Goal: Book appointment/travel/reservation

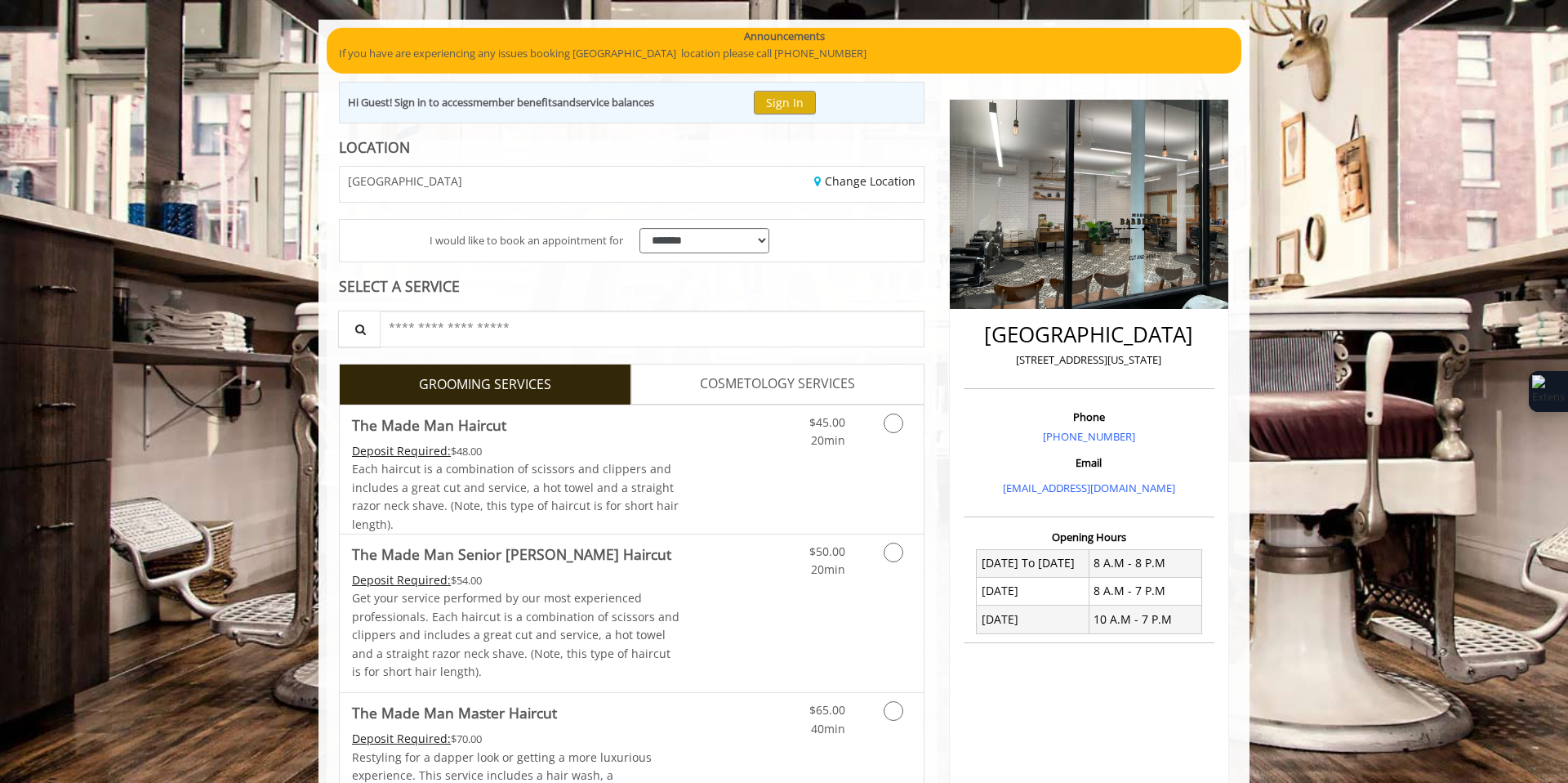
scroll to position [115, 0]
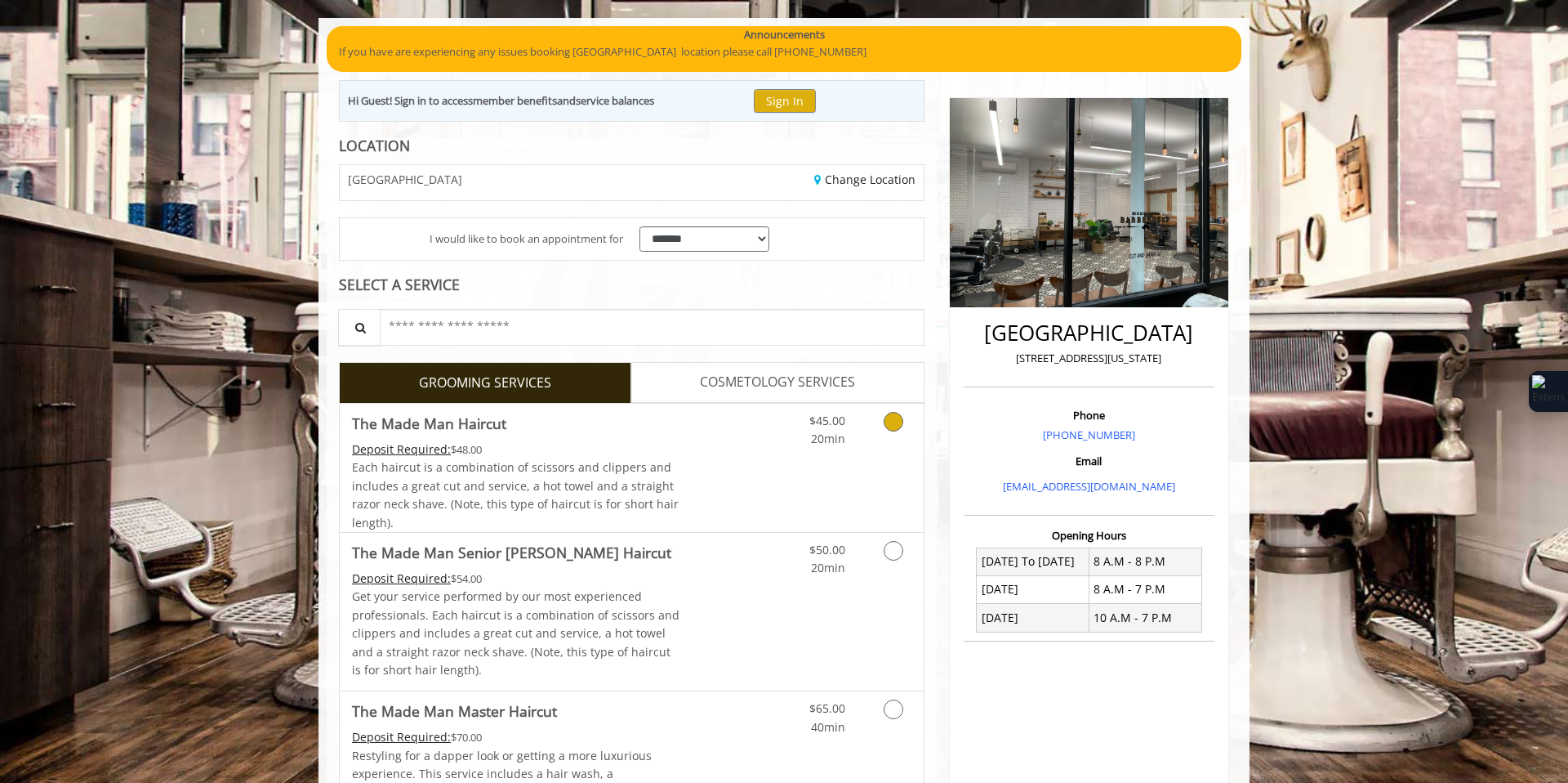
click at [893, 422] on icon "Grooming services" at bounding box center [893, 421] width 20 height 20
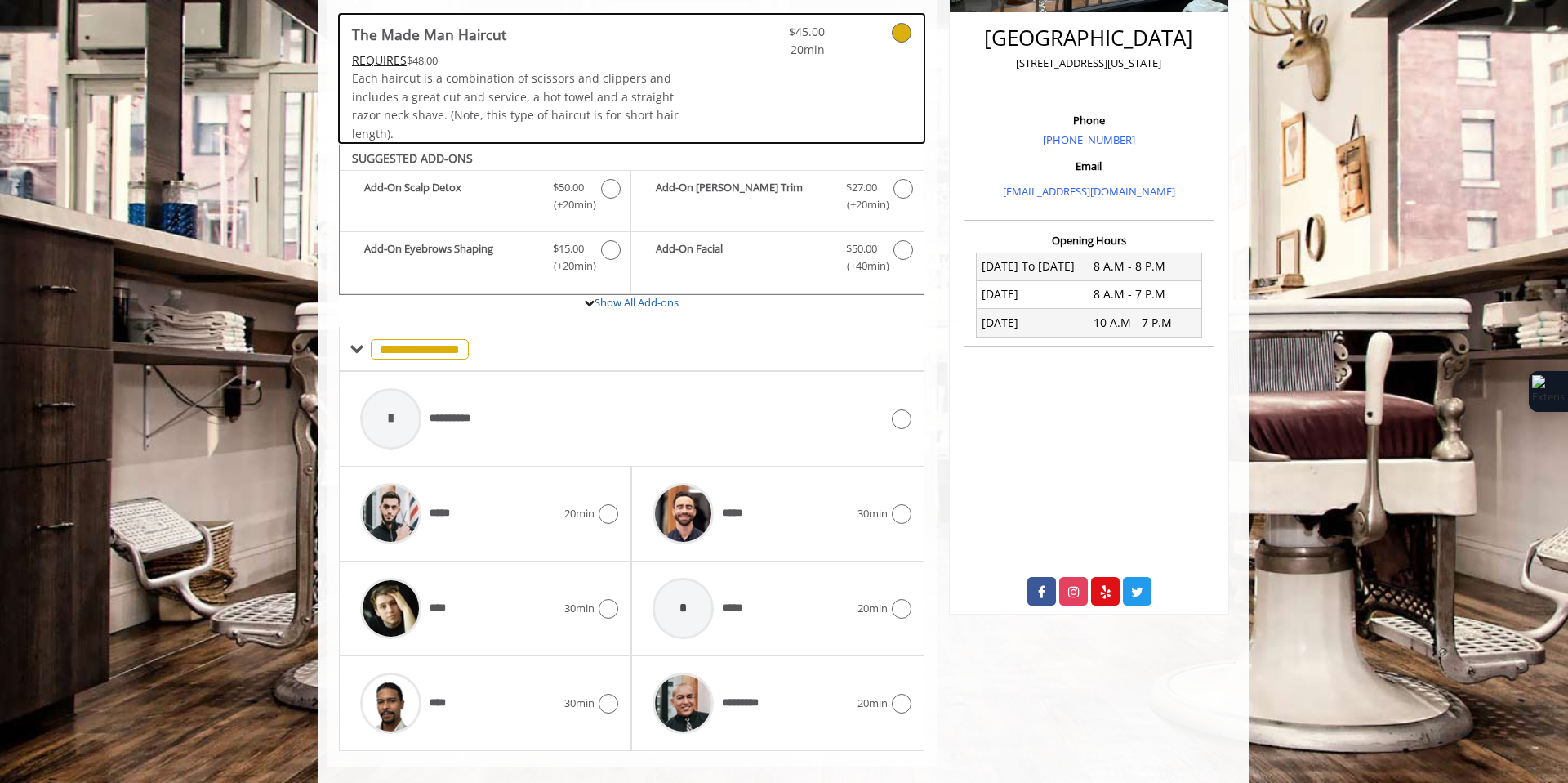
scroll to position [434, 0]
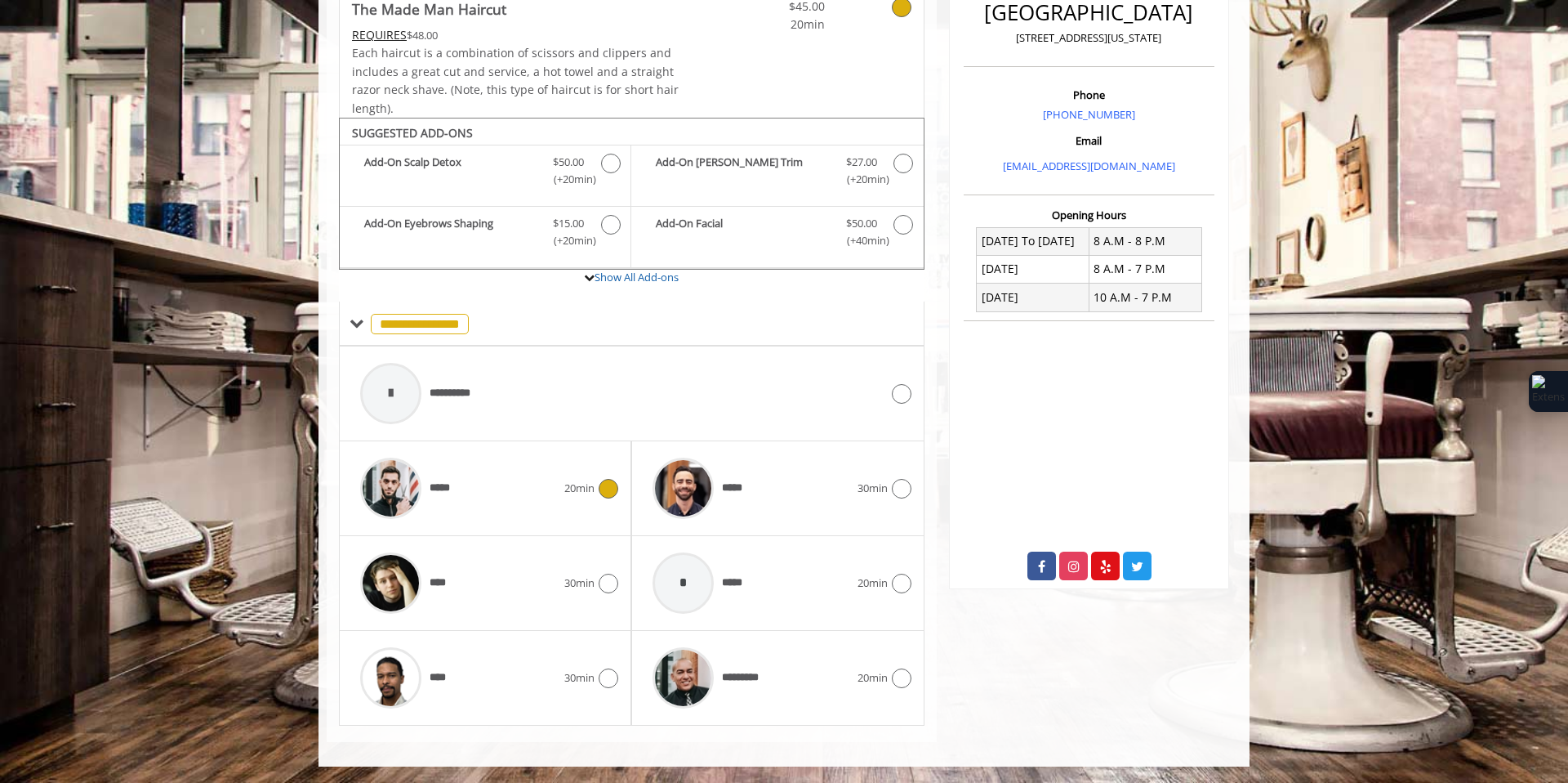
click at [581, 489] on span "20min" at bounding box center [579, 488] width 31 height 17
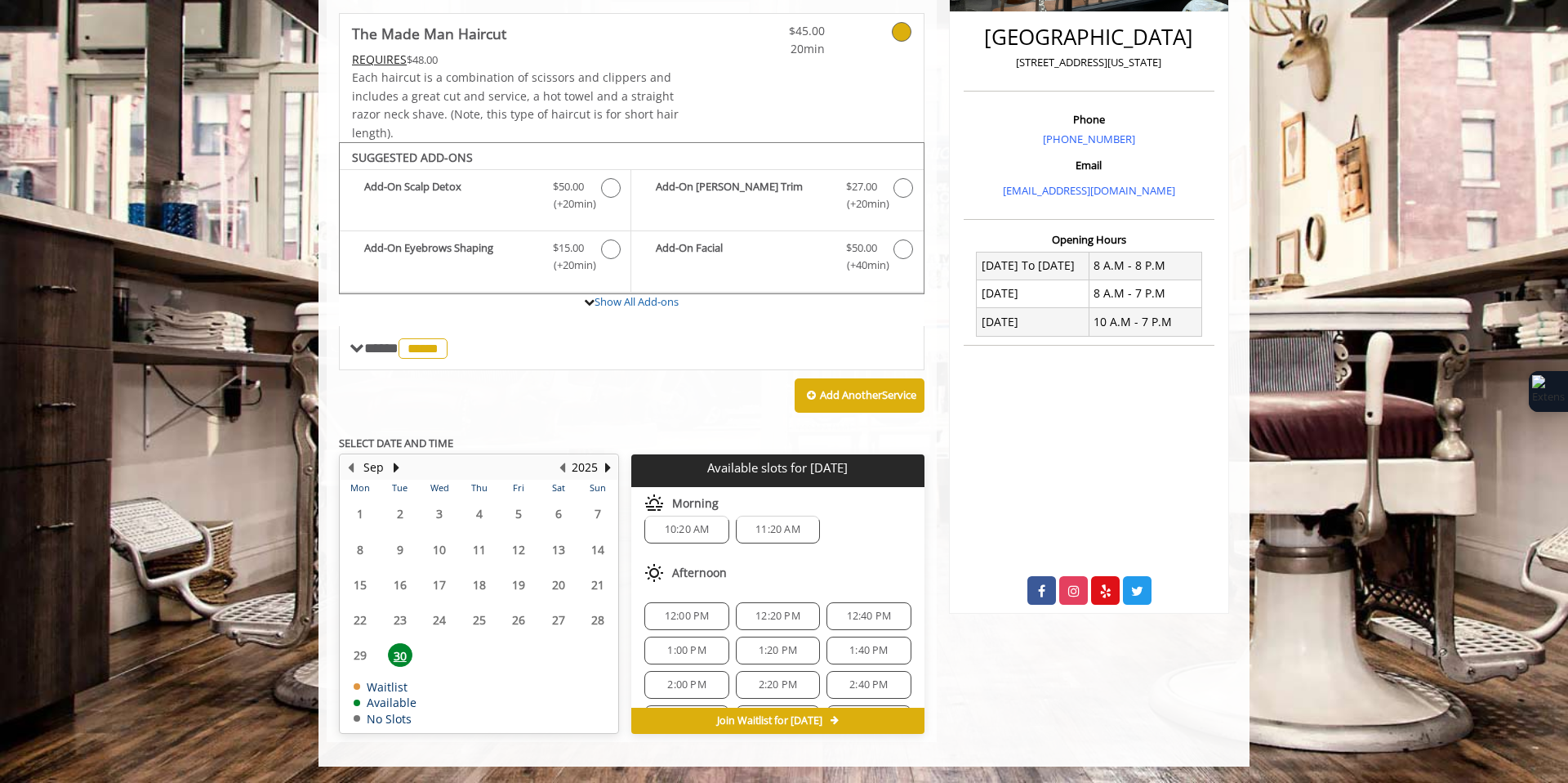
scroll to position [21, 0]
click at [393, 466] on button "Next Month" at bounding box center [395, 467] width 13 height 18
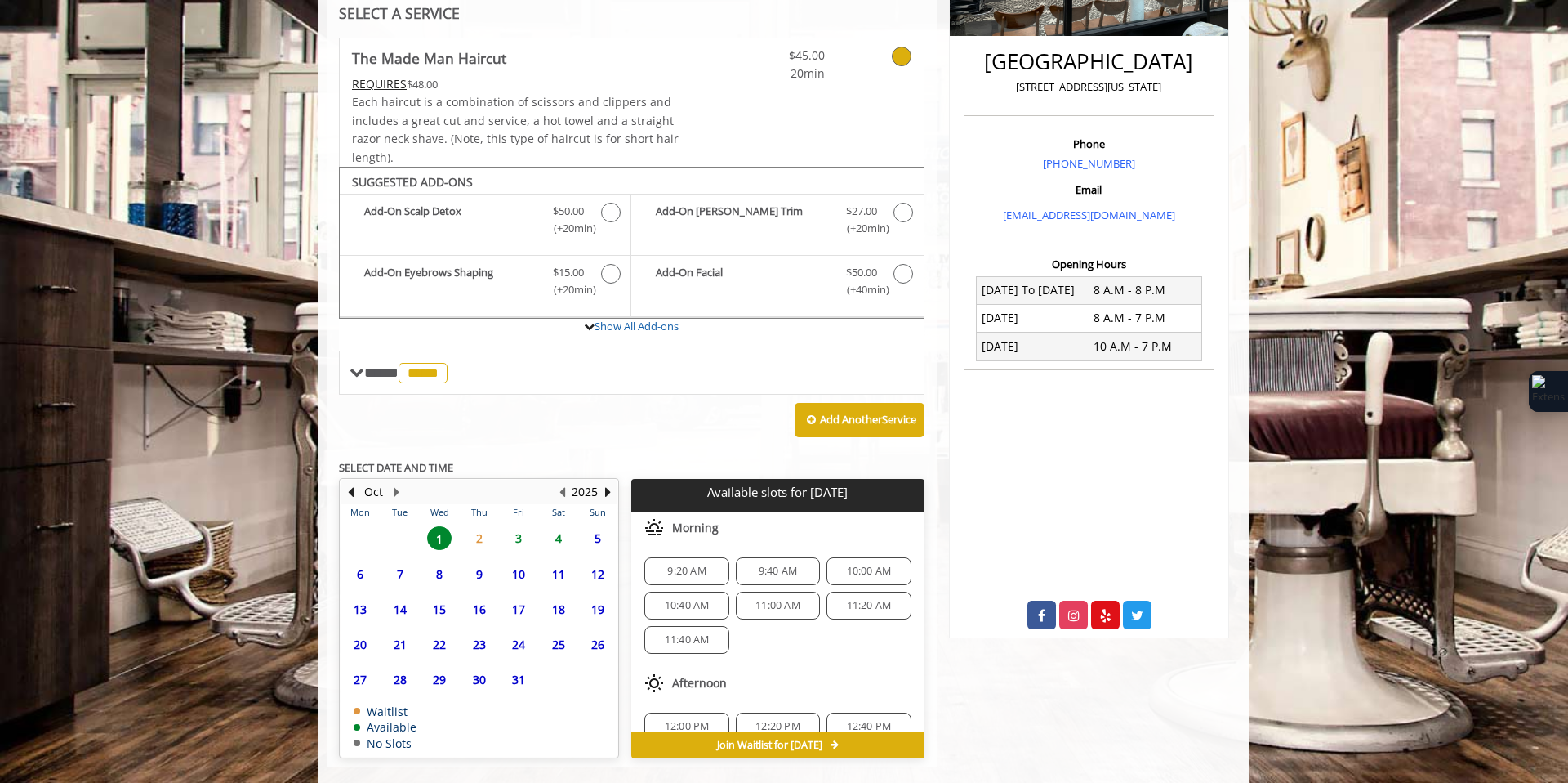
scroll to position [410, 0]
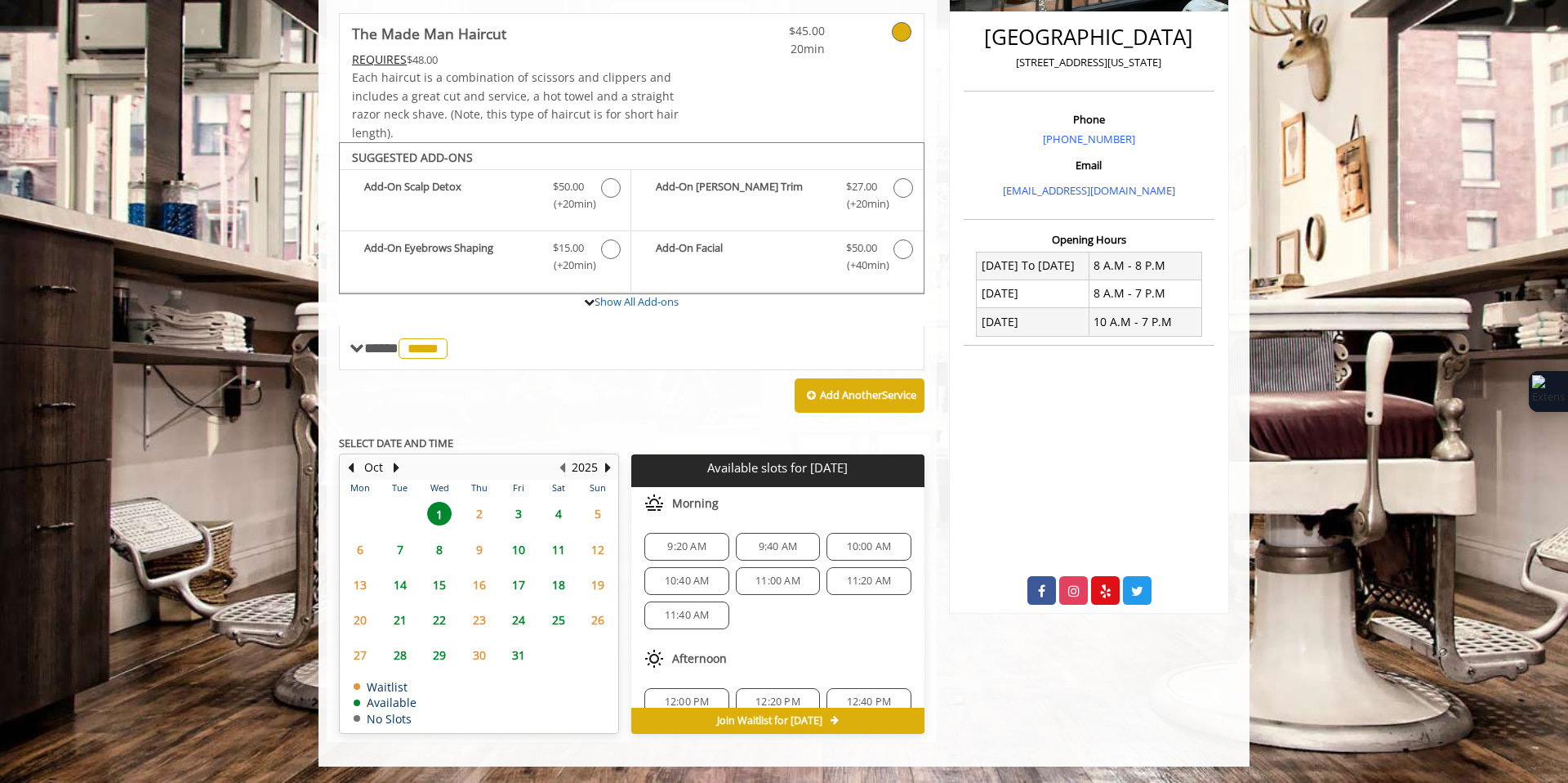
click at [848, 546] on span "10:00 AM" at bounding box center [869, 546] width 45 height 13
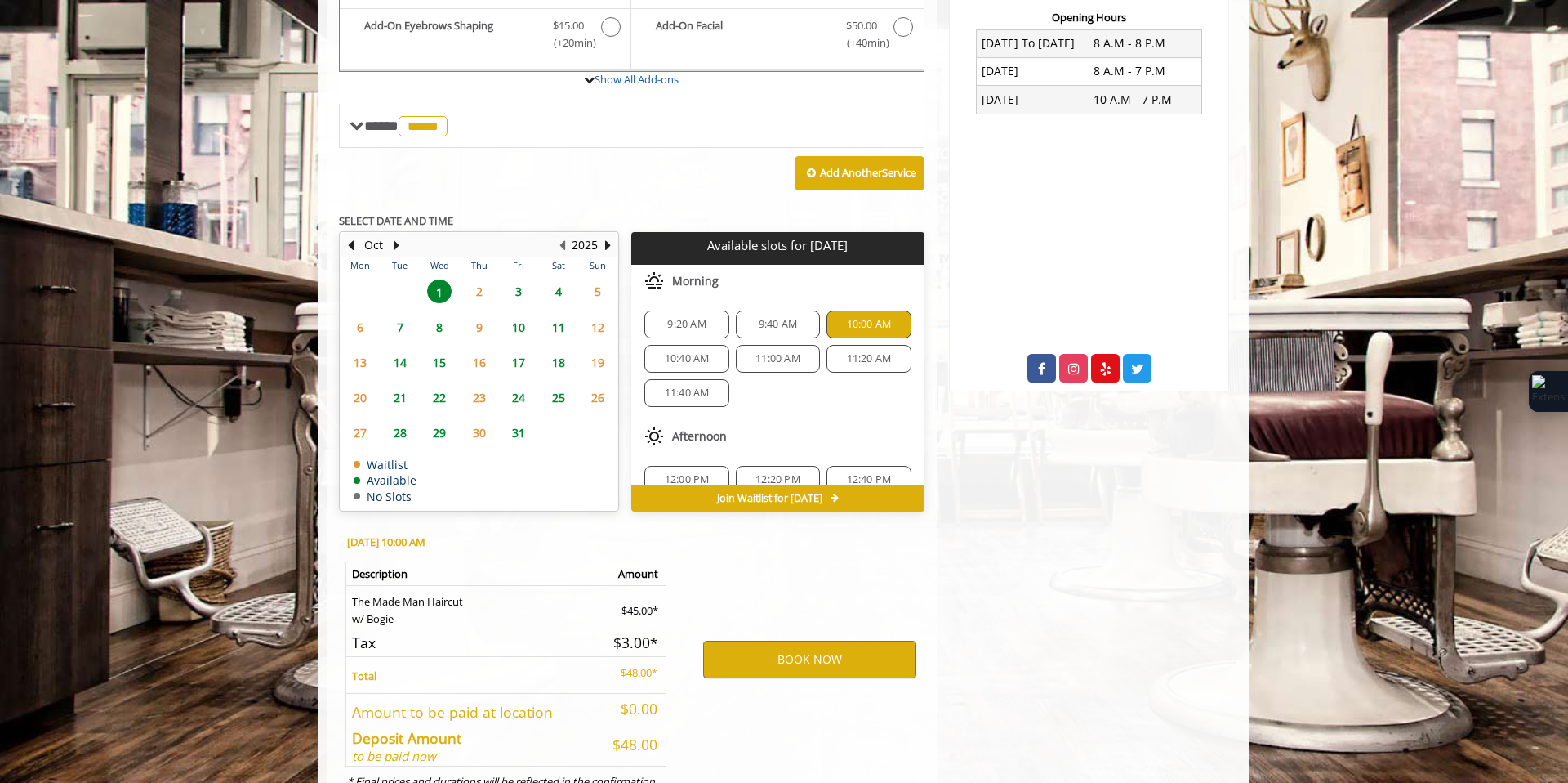
scroll to position [706, 0]
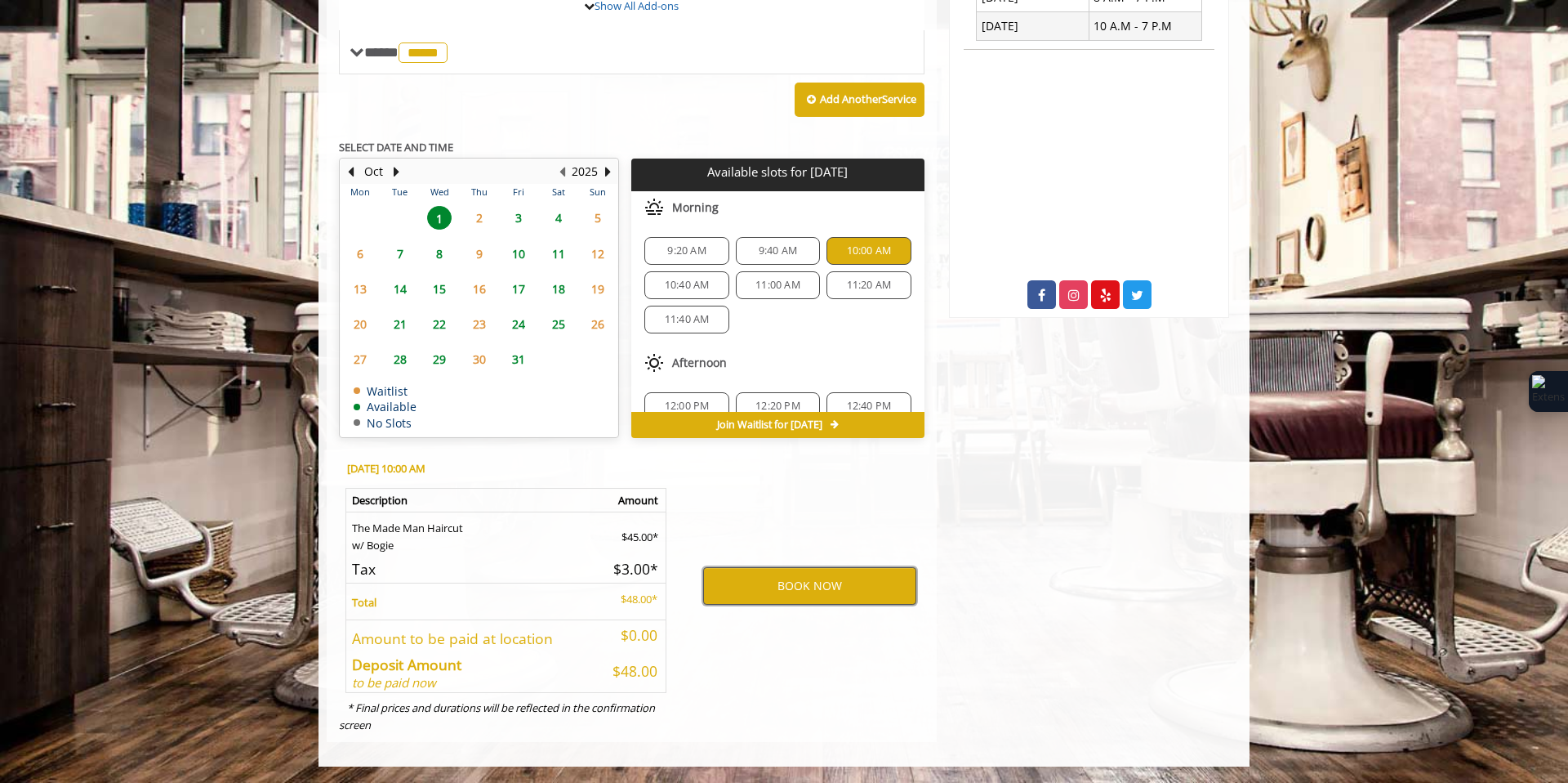
click at [810, 590] on button "BOOK NOW" at bounding box center [809, 585] width 213 height 37
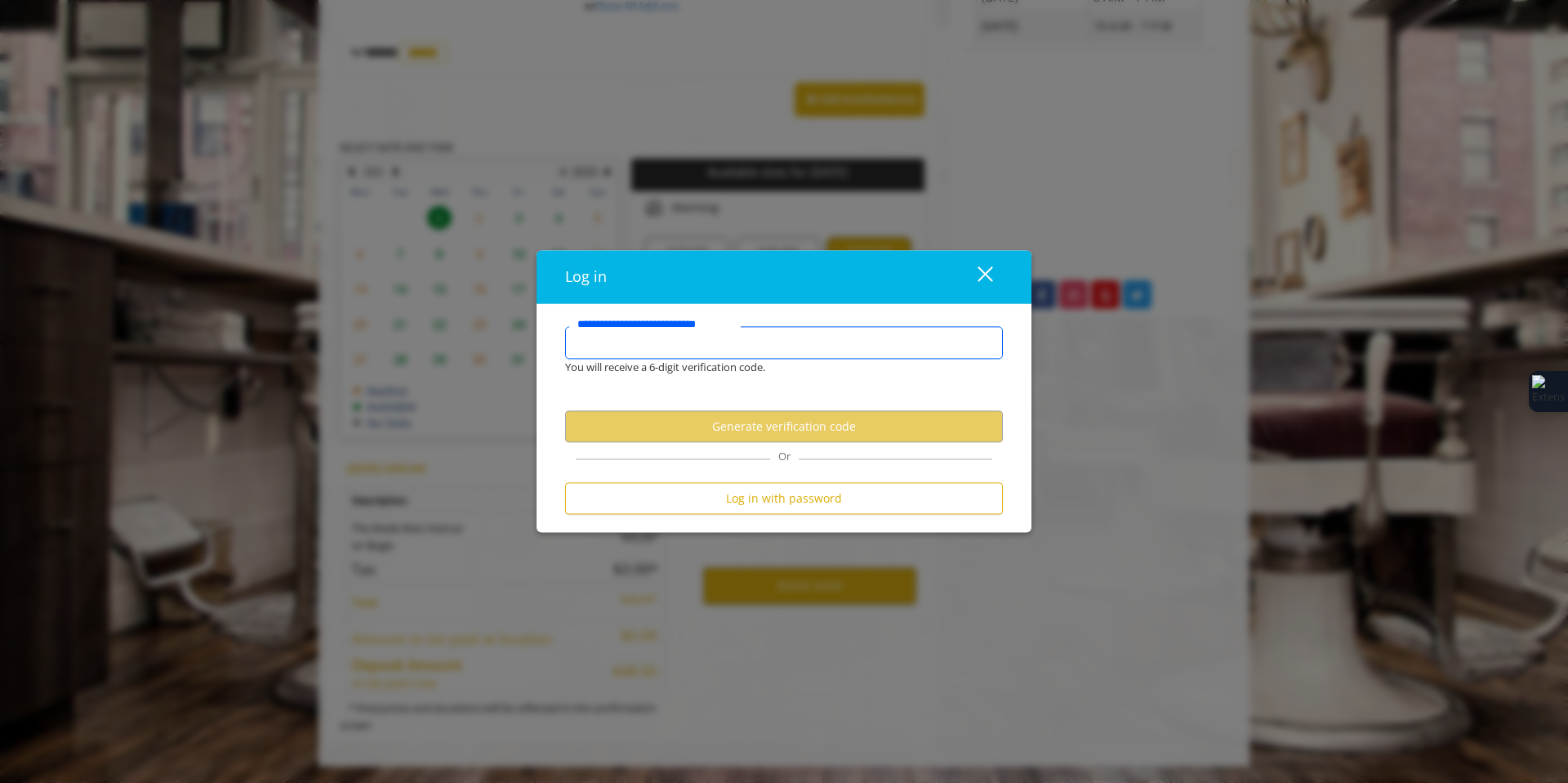
click at [612, 358] on input "**********" at bounding box center [784, 343] width 438 height 33
click at [608, 353] on input "**********" at bounding box center [784, 343] width 438 height 33
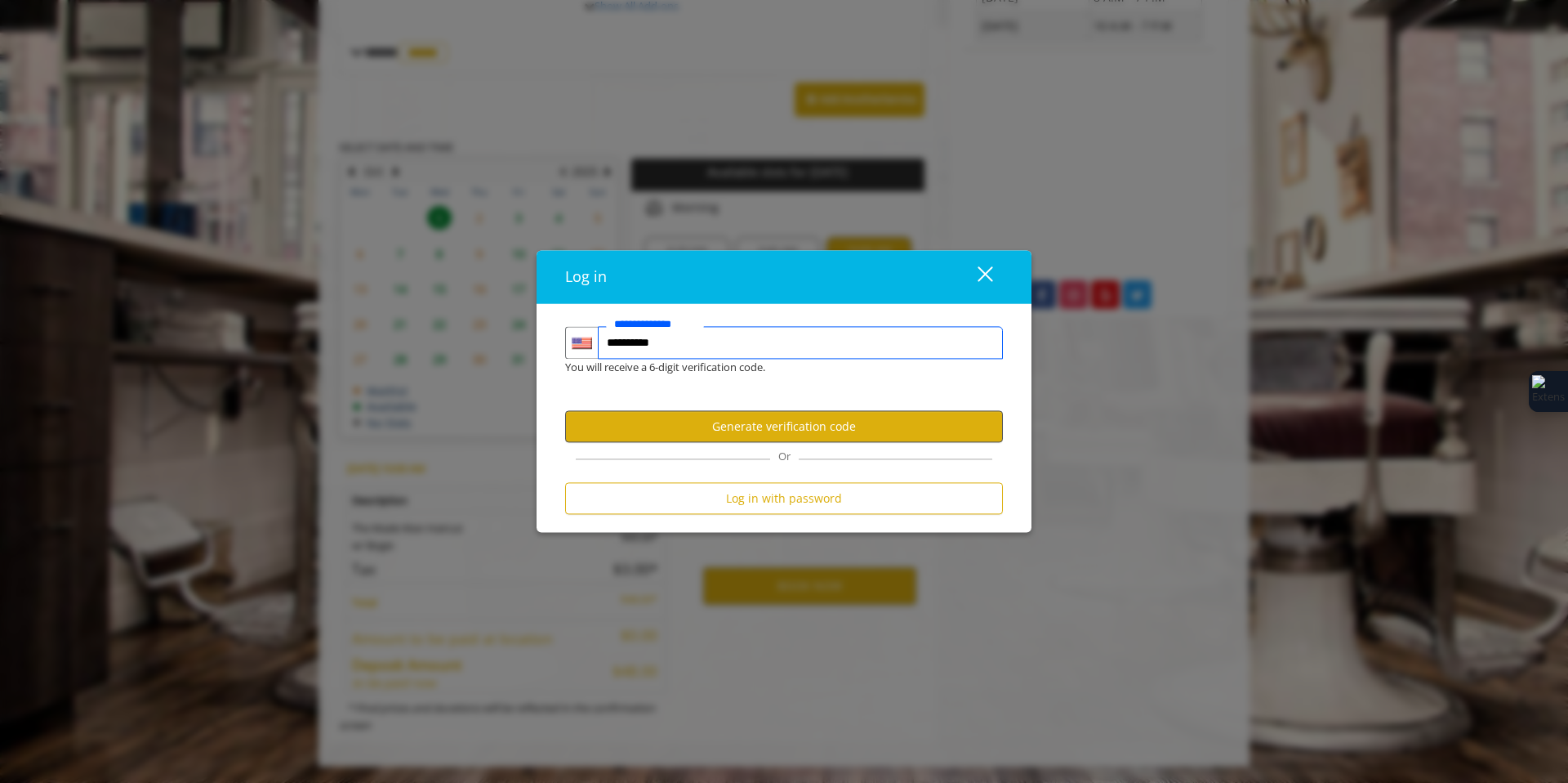
type input "**********"
click at [627, 423] on button "Generate verification code" at bounding box center [784, 426] width 438 height 32
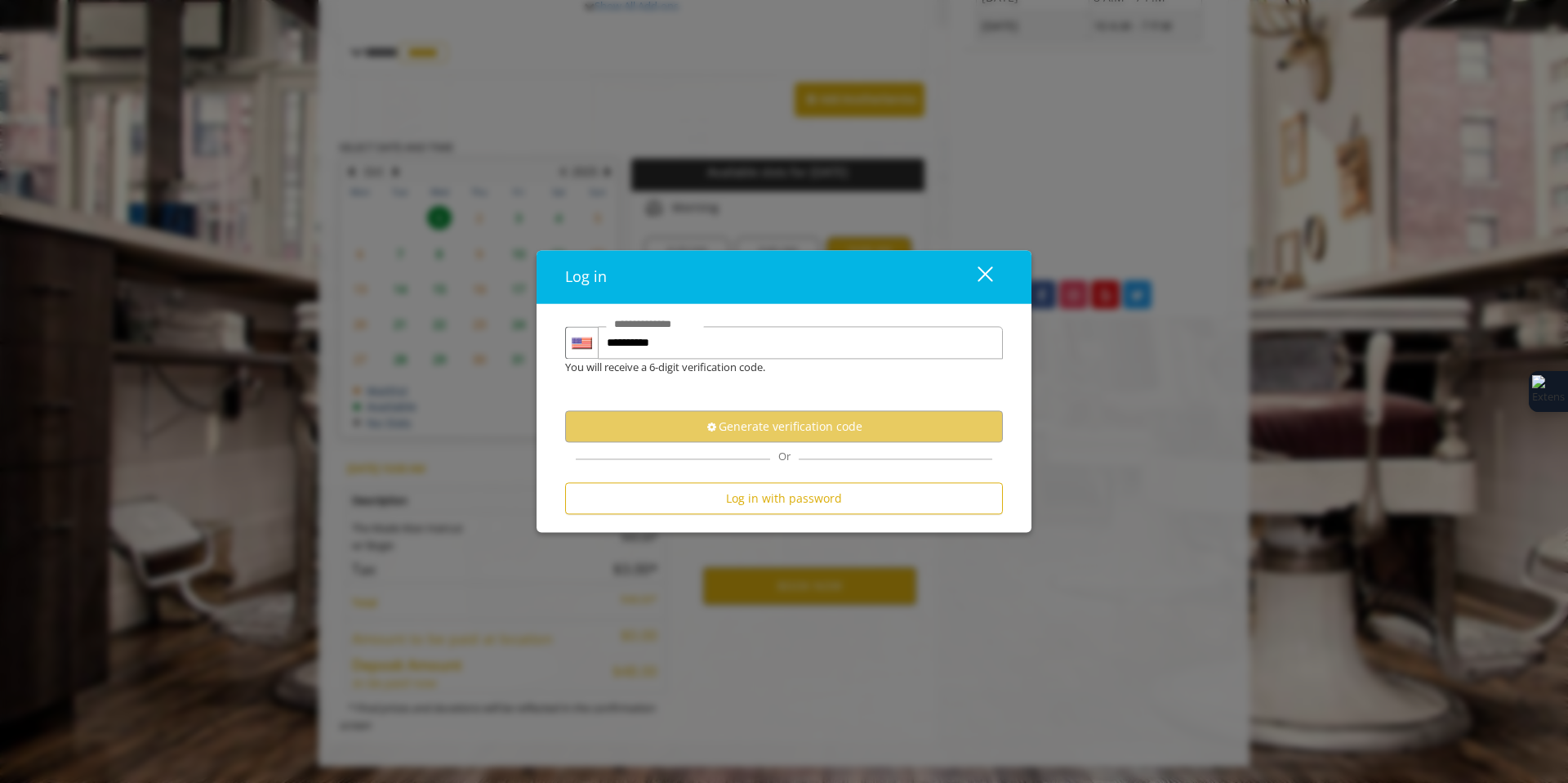
scroll to position [0, 0]
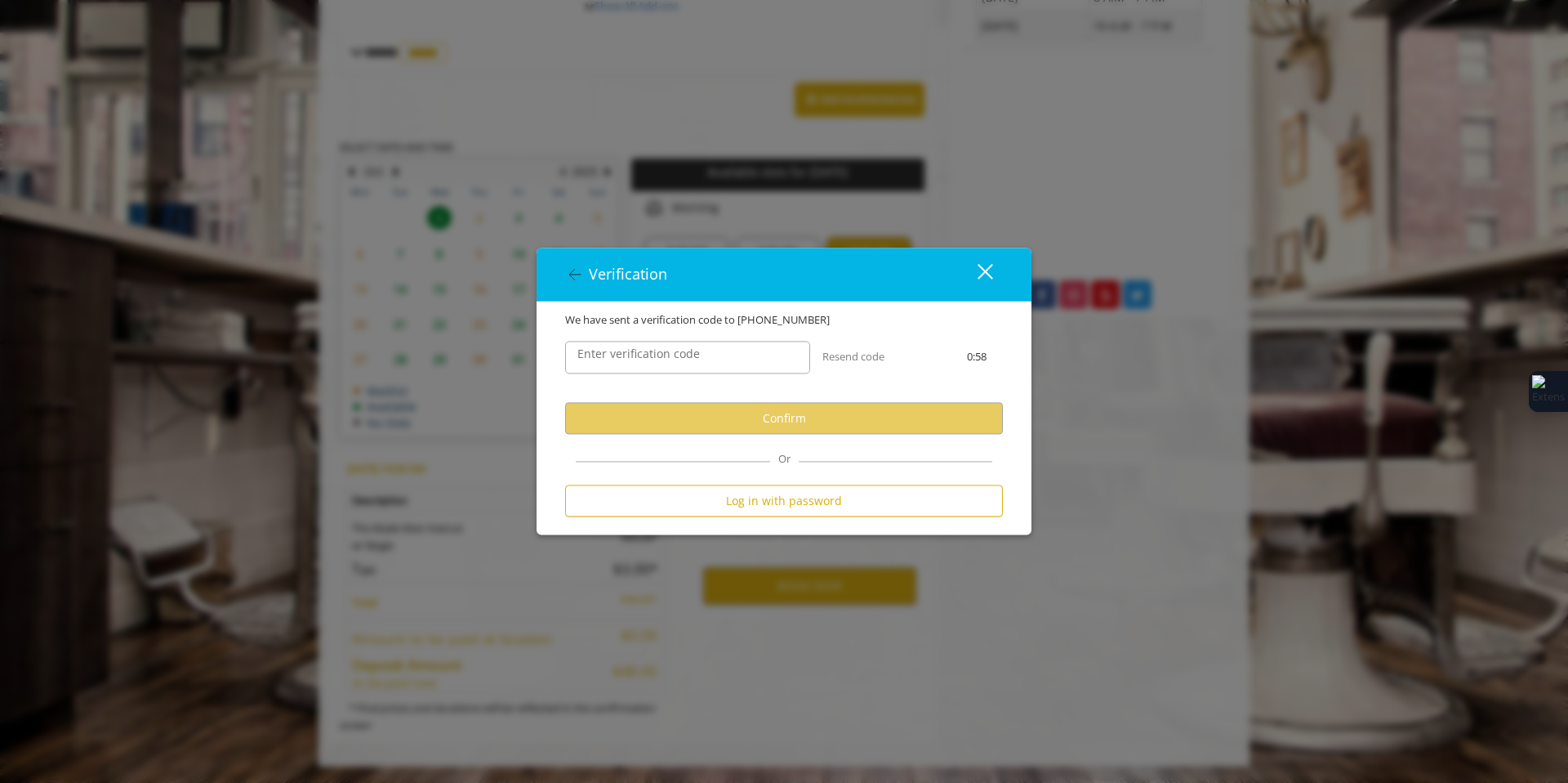
click at [650, 354] on label "Enter verification code" at bounding box center [639, 353] width 139 height 18
click at [650, 354] on input "Enter verification code" at bounding box center [687, 357] width 245 height 33
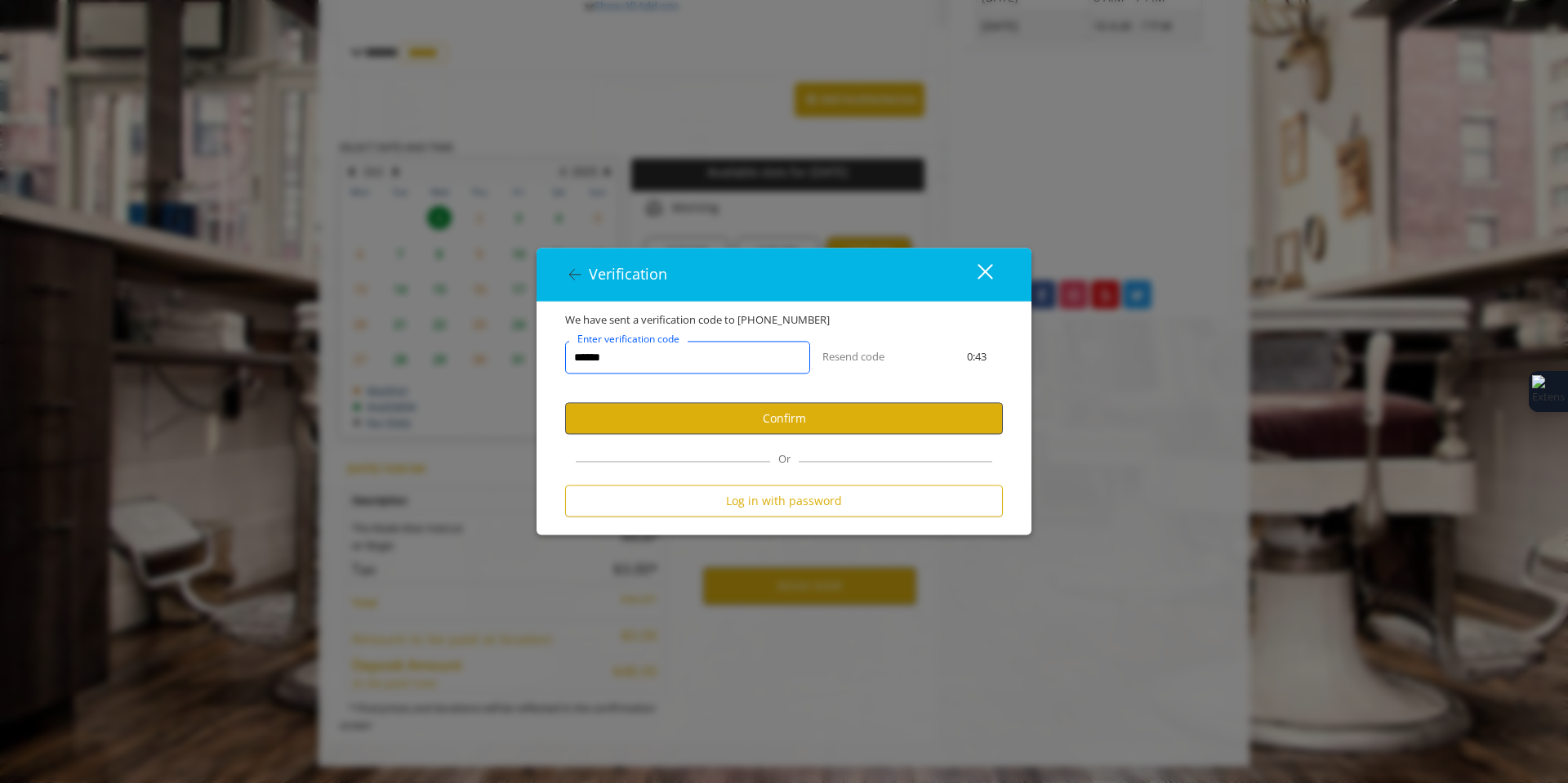
type input "******"
click at [734, 418] on button "Confirm" at bounding box center [784, 418] width 438 height 32
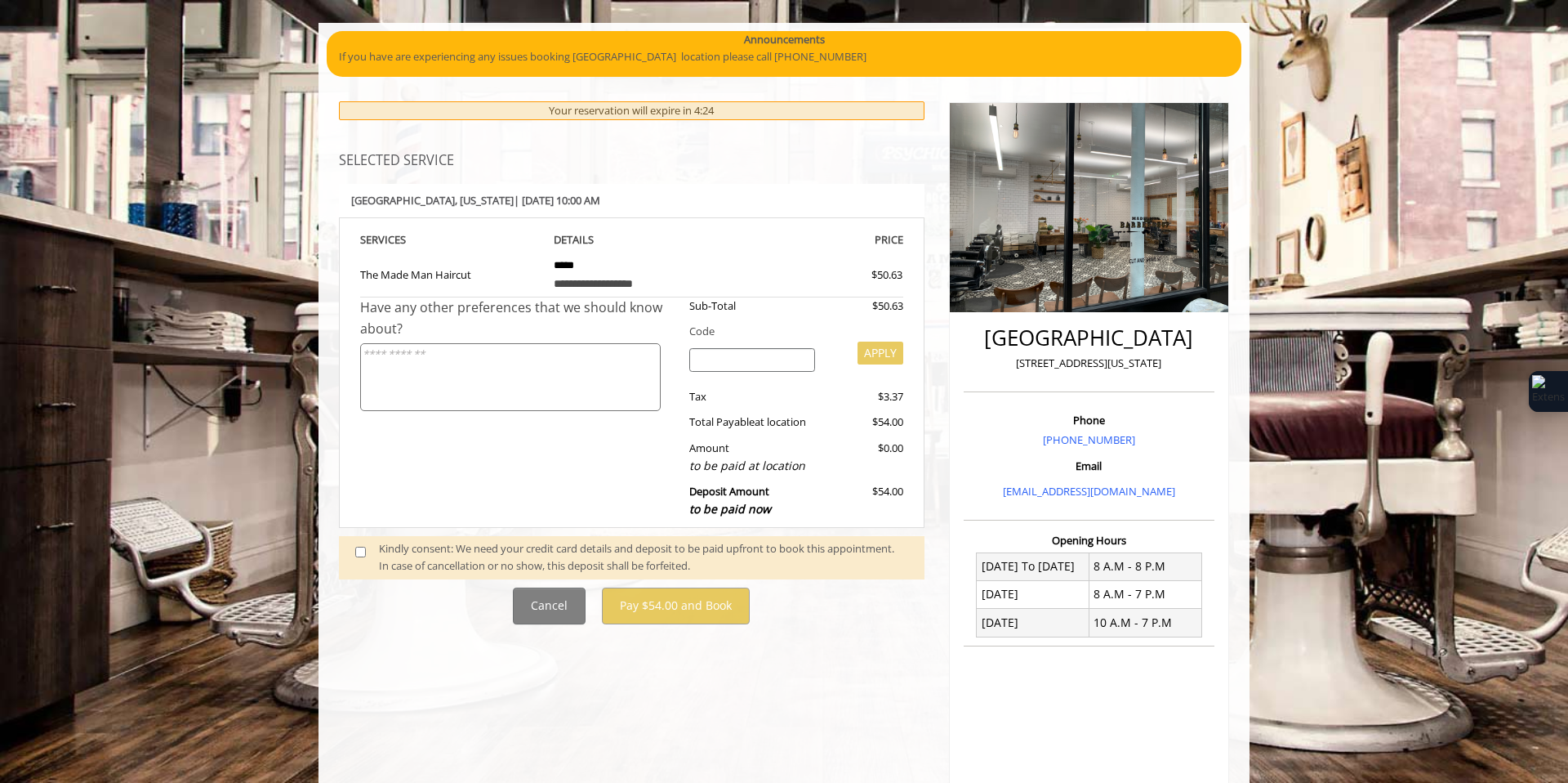
scroll to position [96, 0]
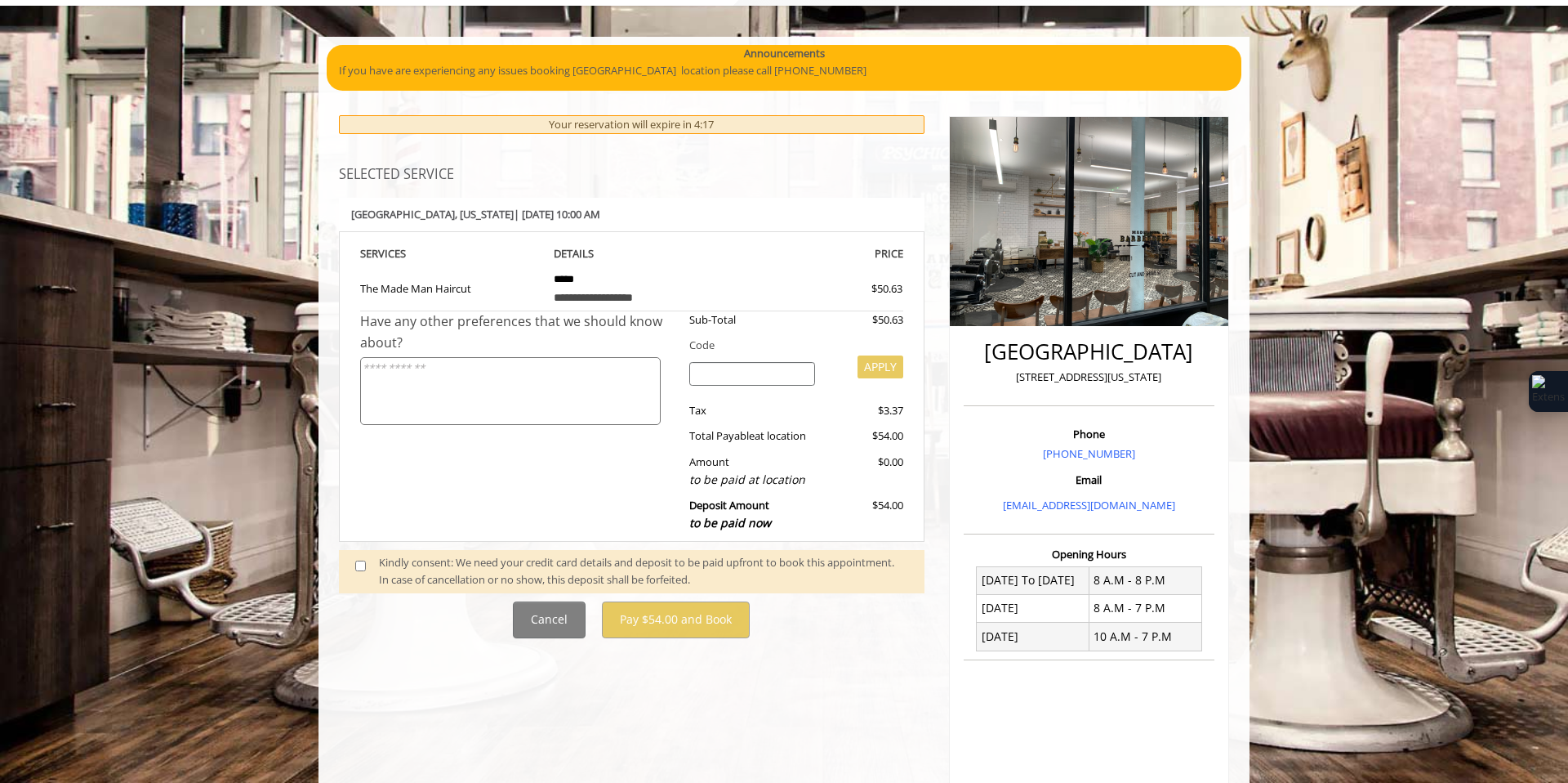
click at [370, 565] on span at bounding box center [366, 571] width 48 height 34
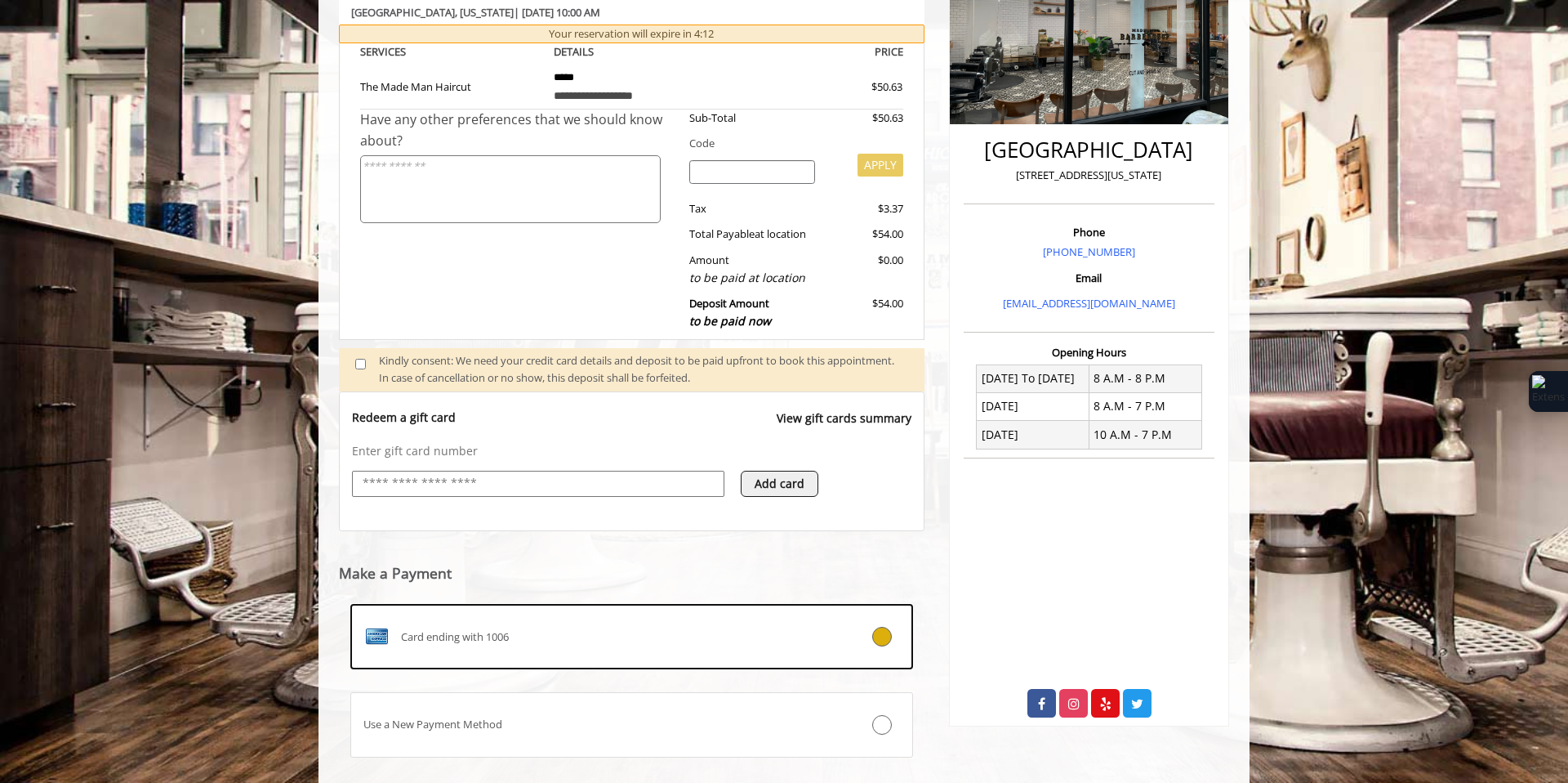
scroll to position [391, 0]
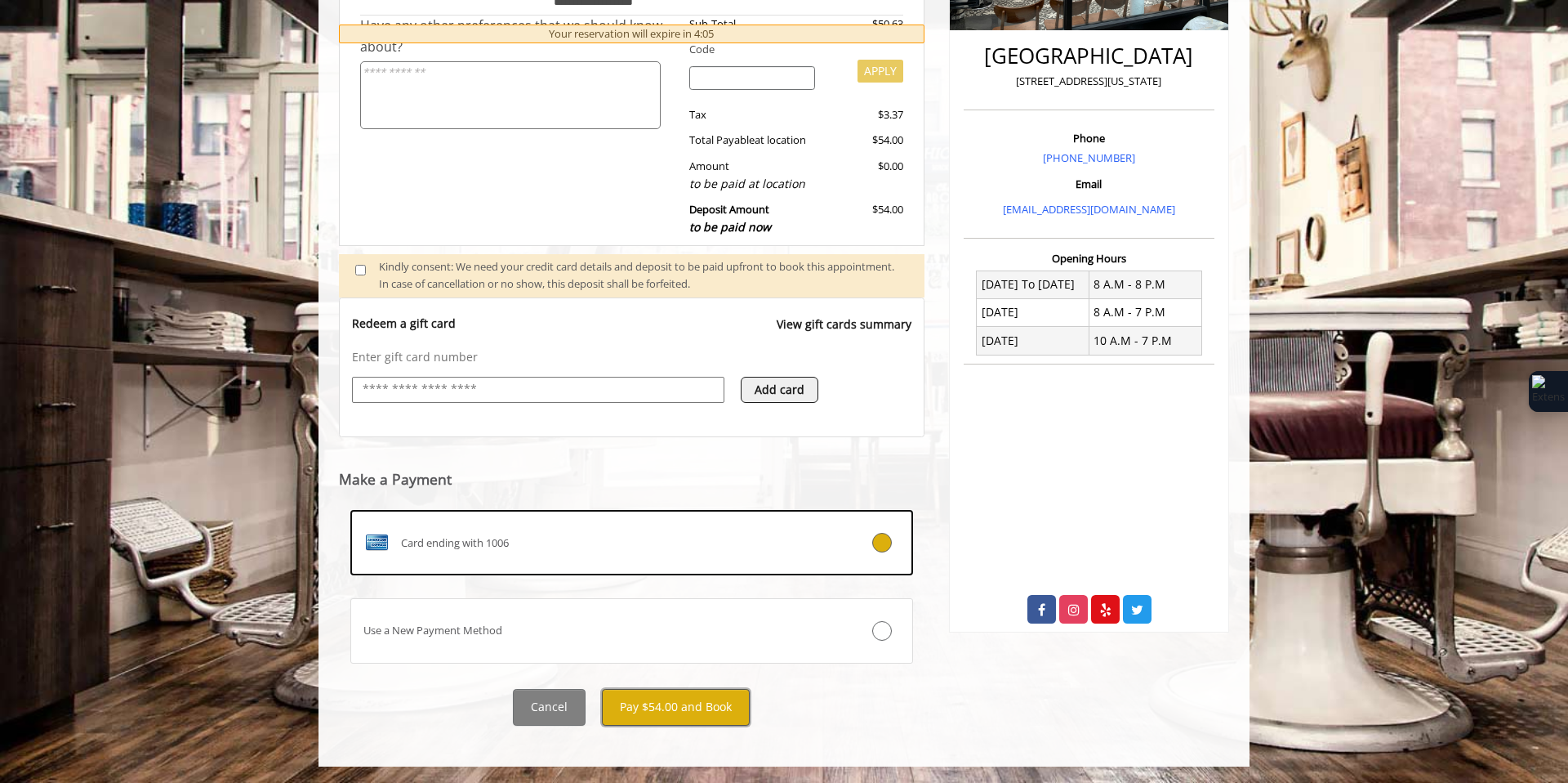
click at [661, 705] on button "Pay $54.00 and Book" at bounding box center [676, 707] width 148 height 36
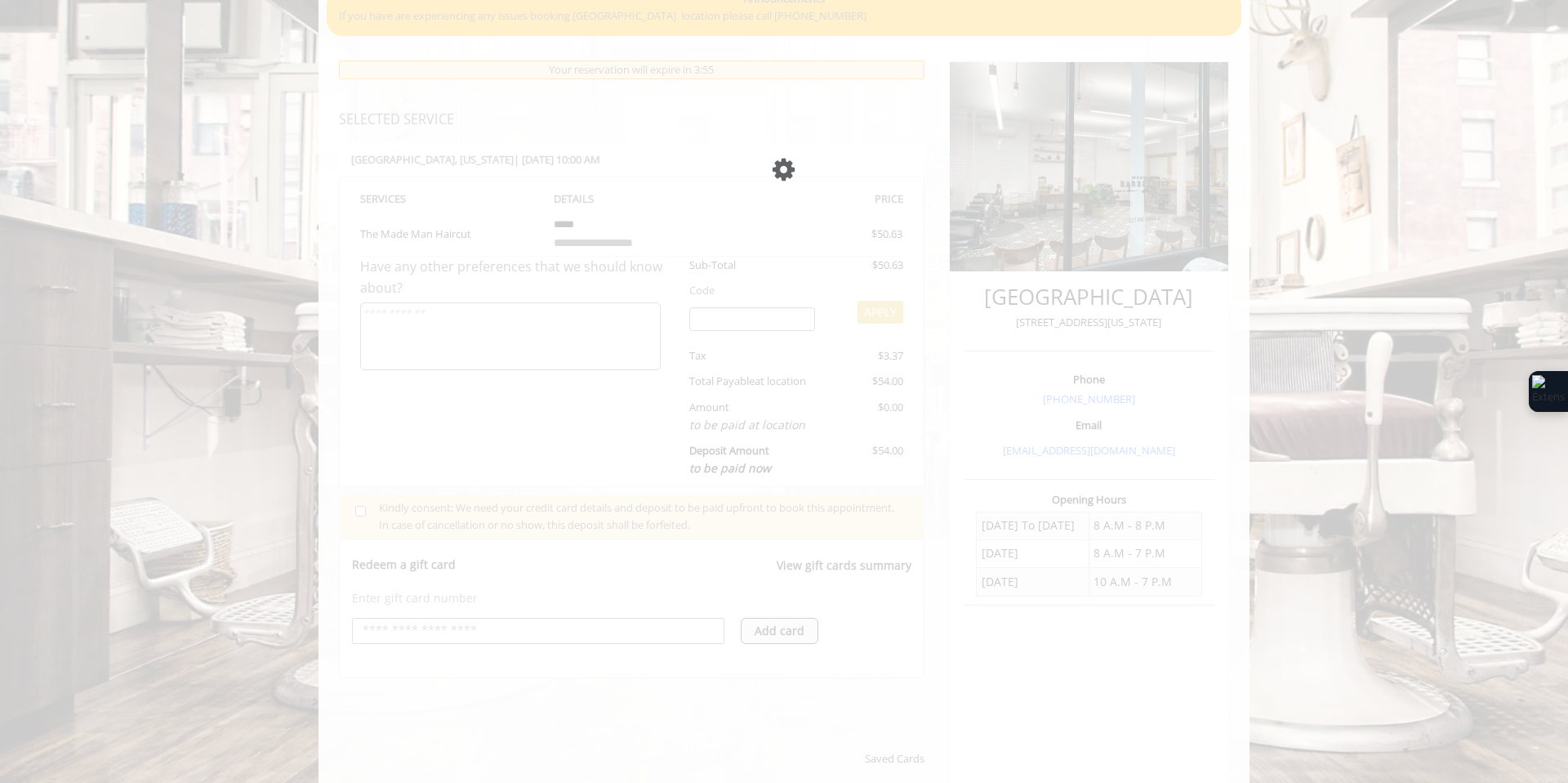
scroll to position [0, 0]
